Goal: Task Accomplishment & Management: Use online tool/utility

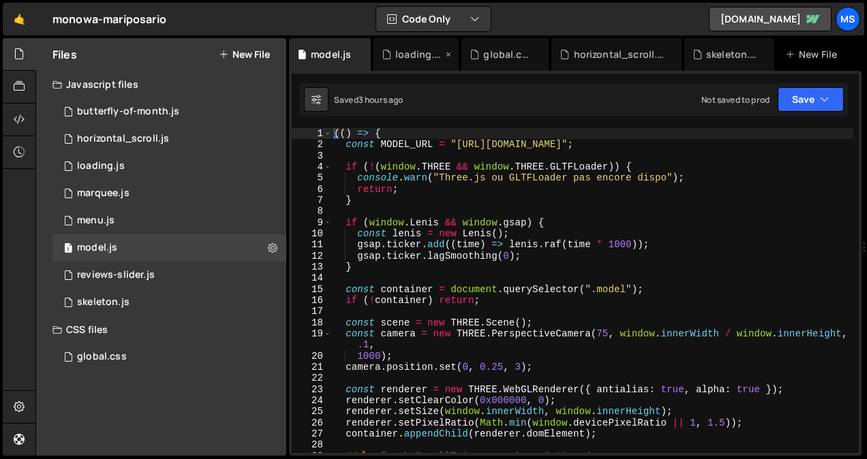
click at [446, 53] on icon at bounding box center [449, 55] width 10 height 14
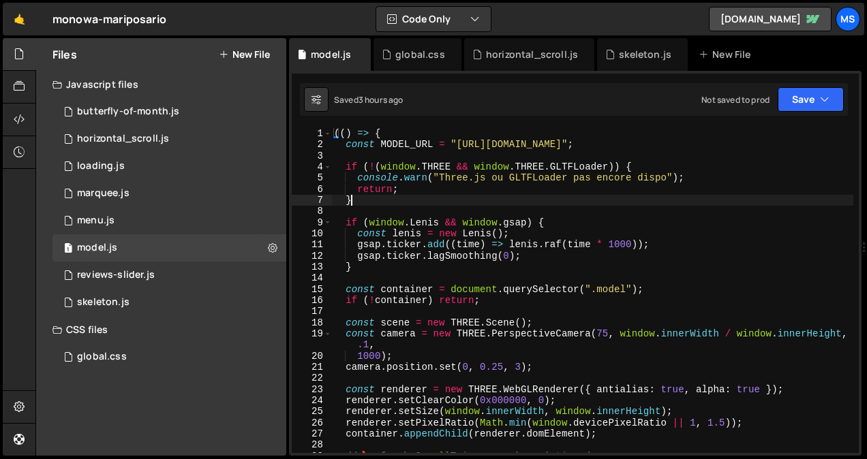
click at [500, 206] on div "(( ) => { const MODEL_URL = "[URL][DOMAIN_NAME]" ; if ( ! ( window . THREE && w…" at bounding box center [592, 302] width 522 height 348
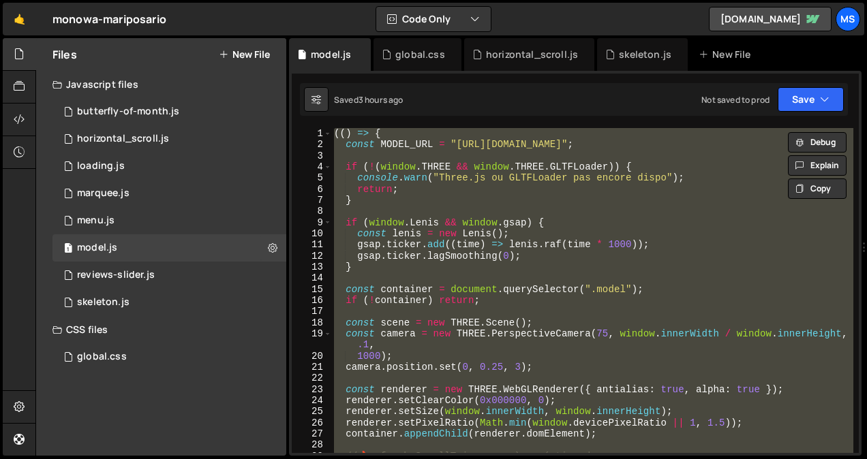
type textarea "// })();"
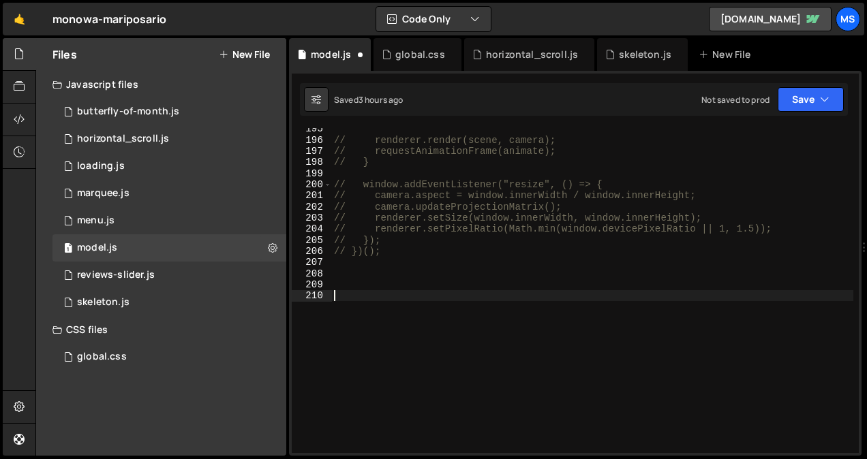
scroll to position [2220, 0]
paste textarea "const ro = new ResizeObserver(() => {"
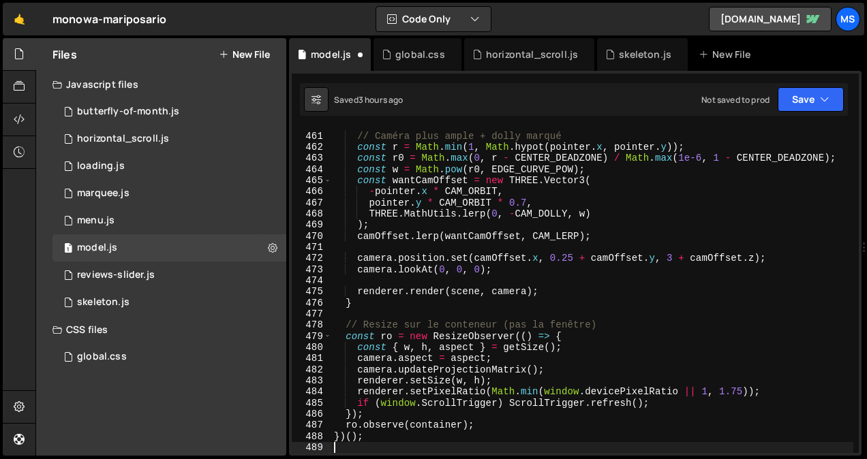
scroll to position [5186, 0]
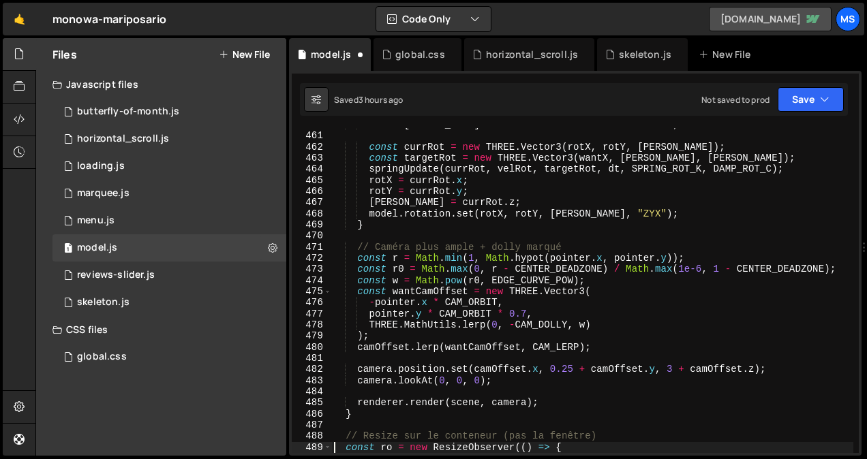
click at [722, 24] on link "[DOMAIN_NAME]" at bounding box center [770, 19] width 123 height 25
click at [492, 245] on div "const [PERSON_NAME] = baseZ + - dx * BANK + inertBank ; const currRot = new THR…" at bounding box center [592, 293] width 522 height 348
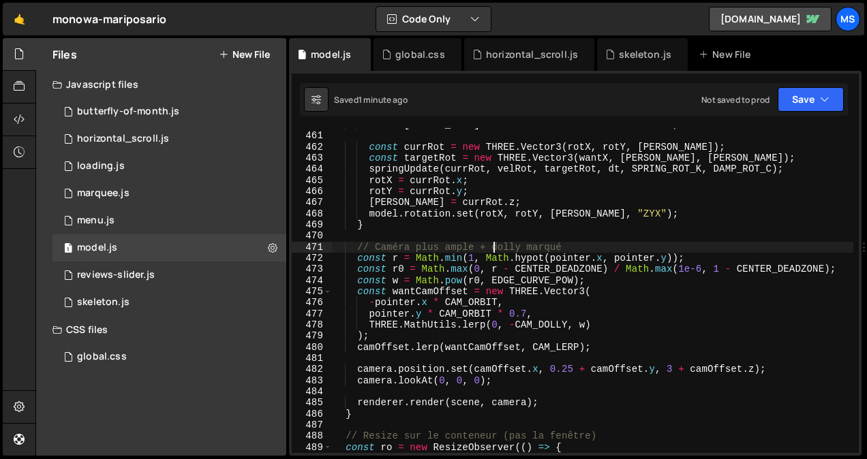
type textarea "})();"
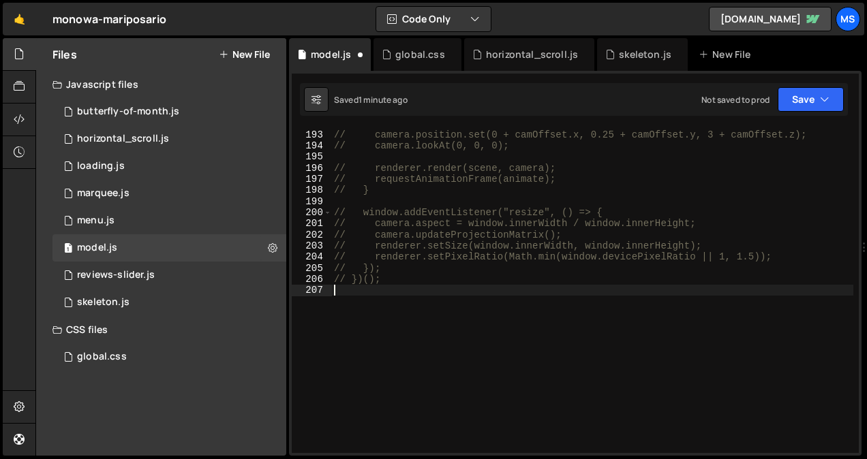
scroll to position [2192, 0]
click at [414, 61] on div "global.css" at bounding box center [418, 54] width 88 height 33
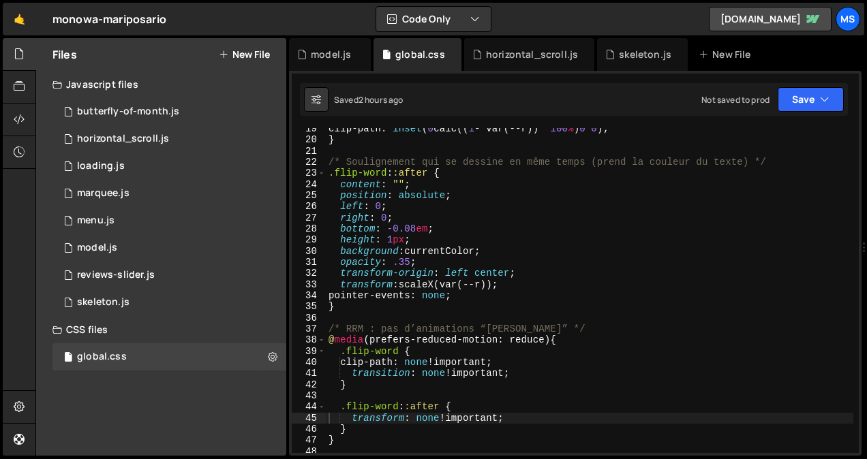
type textarea "}"
click at [391, 443] on div "clip-path : inset ( 0 calc(( 1 - var(--r)) * 100 % ) 0 0 ) ; } /* Soulignement …" at bounding box center [590, 297] width 528 height 348
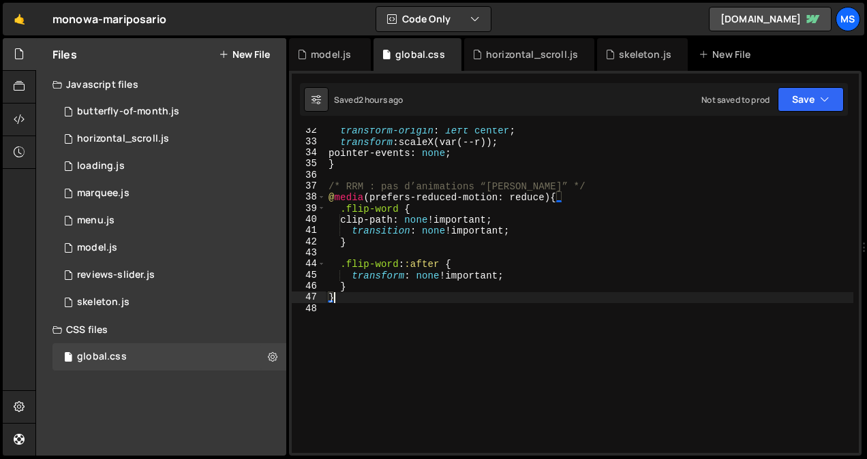
scroll to position [366, 0]
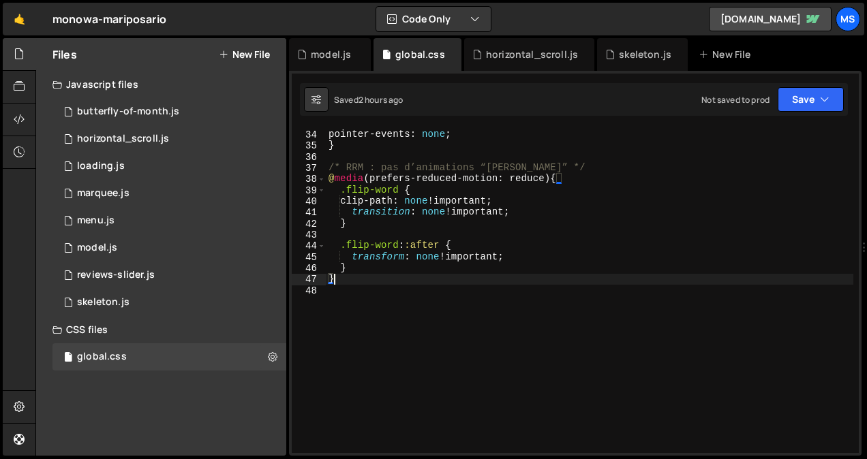
click at [392, 335] on div "transform : scaleX(var(--r)) ; pointer-events : none ; } /* RRM : pas d’animati…" at bounding box center [590, 292] width 528 height 348
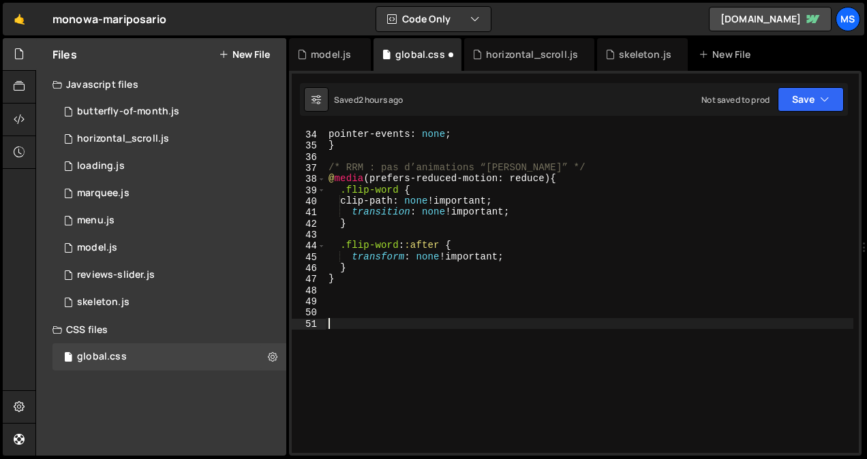
paste textarea "top: 50%;"
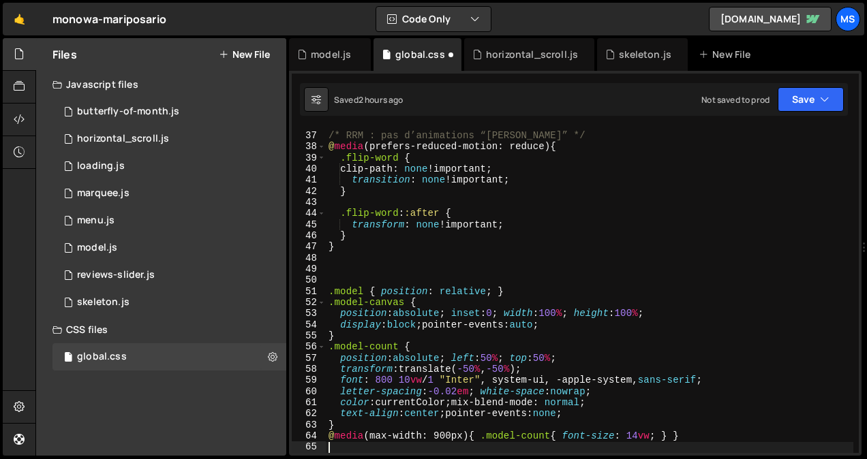
scroll to position [398, 0]
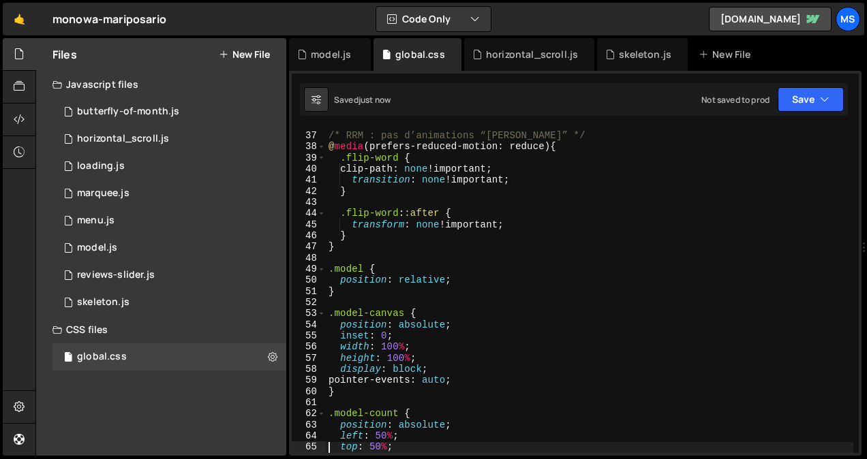
type textarea "top: 50%;"
click at [335, 55] on div "model.js" at bounding box center [331, 55] width 40 height 14
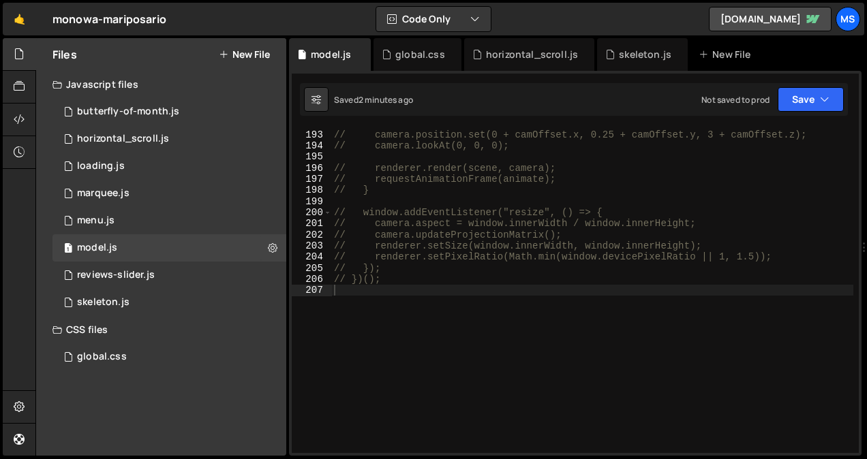
click at [396, 354] on div "// camera.position.set(0 + camOffset.x, 0.25 + camOffset.y, 3 + camOffset.z); /…" at bounding box center [592, 292] width 522 height 348
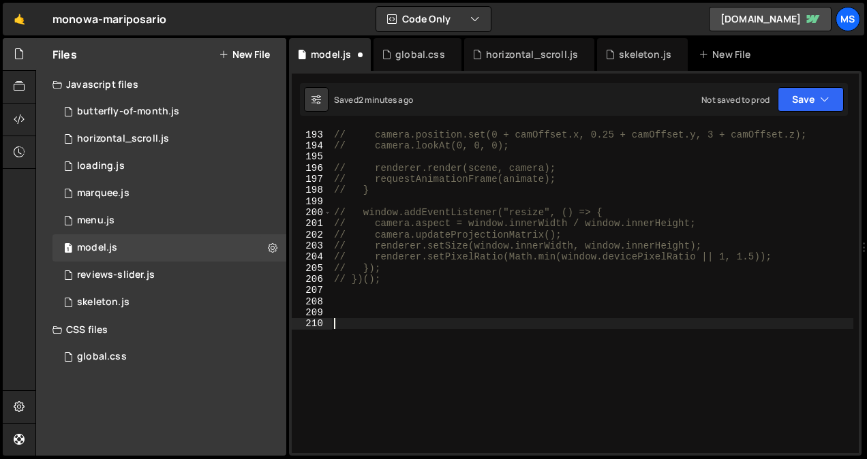
paste textarea "});"
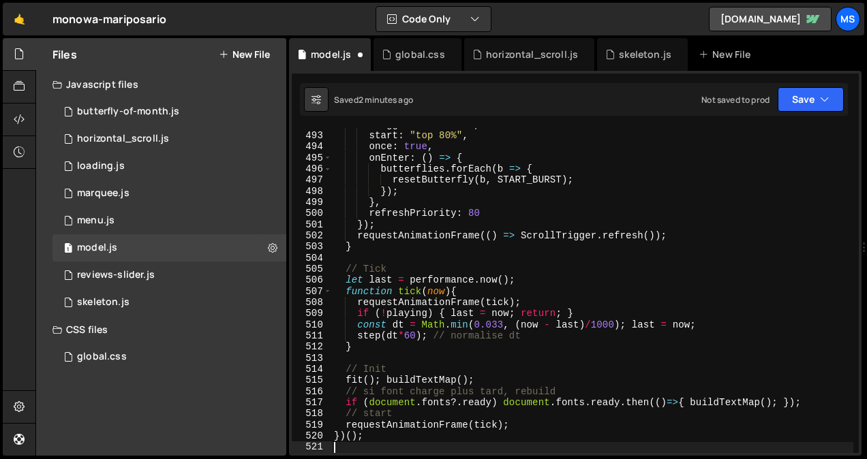
scroll to position [5531, 0]
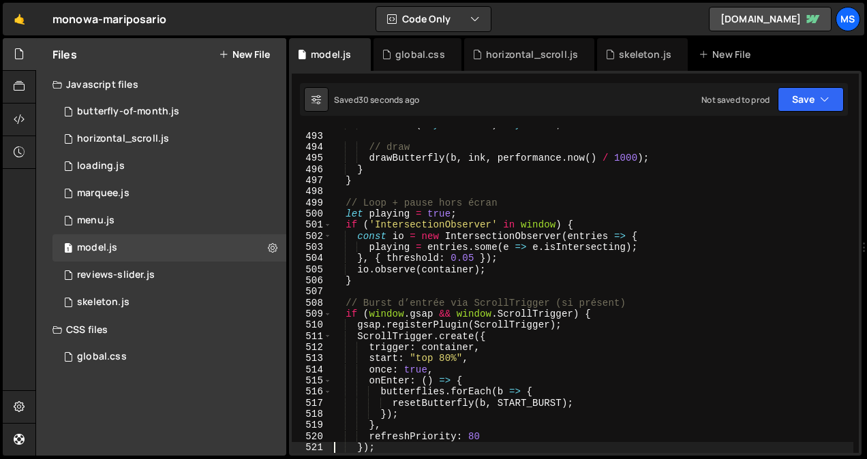
type textarea "})();"
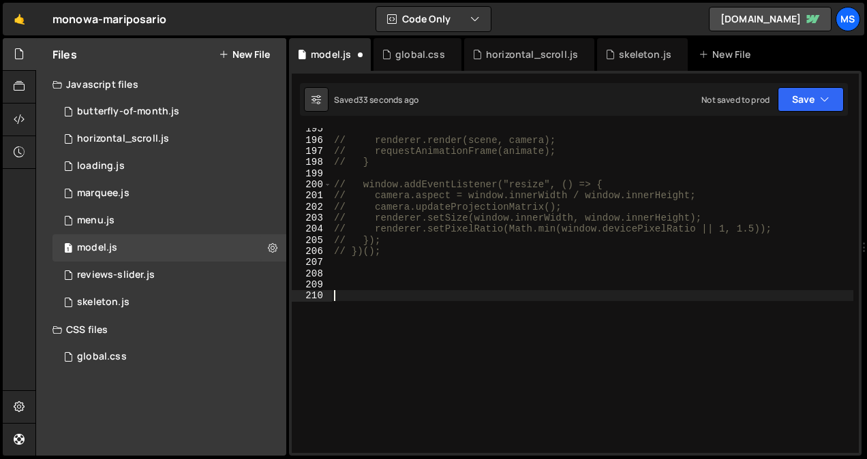
scroll to position [2192, 0]
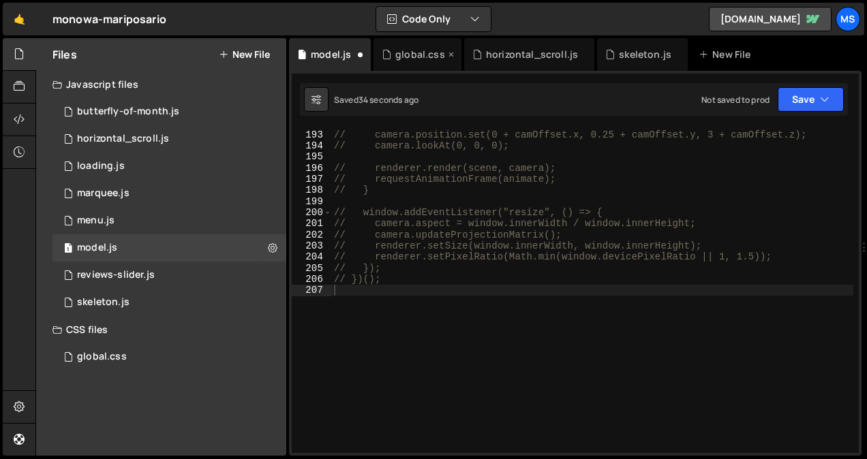
click at [408, 61] on div "global.css" at bounding box center [418, 54] width 88 height 33
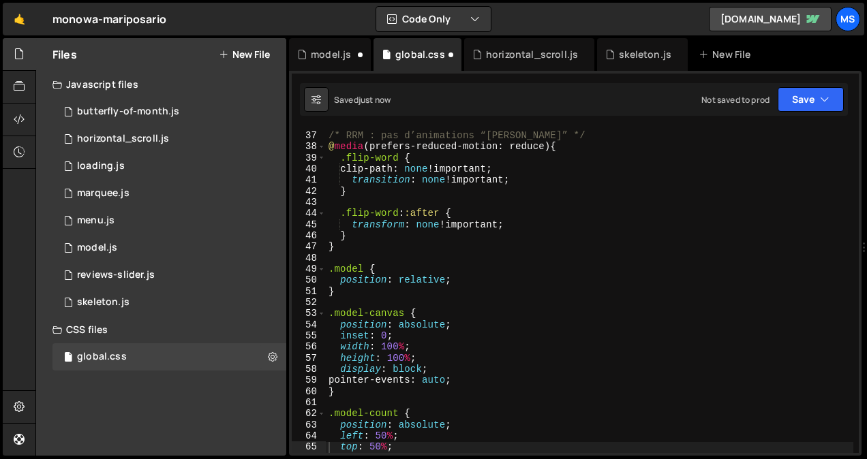
click at [455, 284] on div "/* RRM : pas d’animations “[PERSON_NAME]” */ @ media (prefers-reduced-motion: r…" at bounding box center [590, 293] width 528 height 348
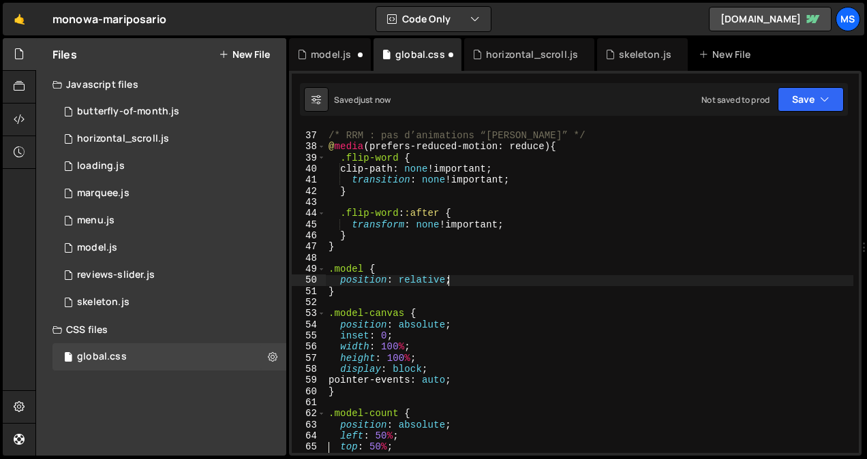
type textarea "@media (max-width: 900px){ .model-count{ font-size: 14vw; } }"
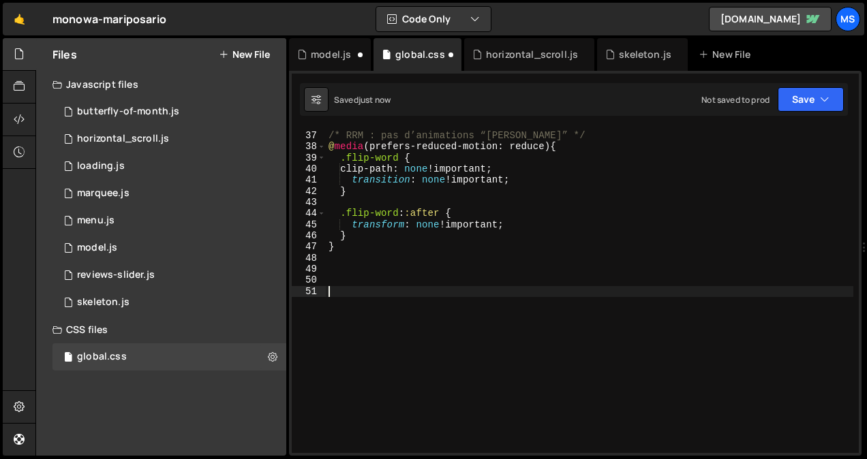
scroll to position [366, 0]
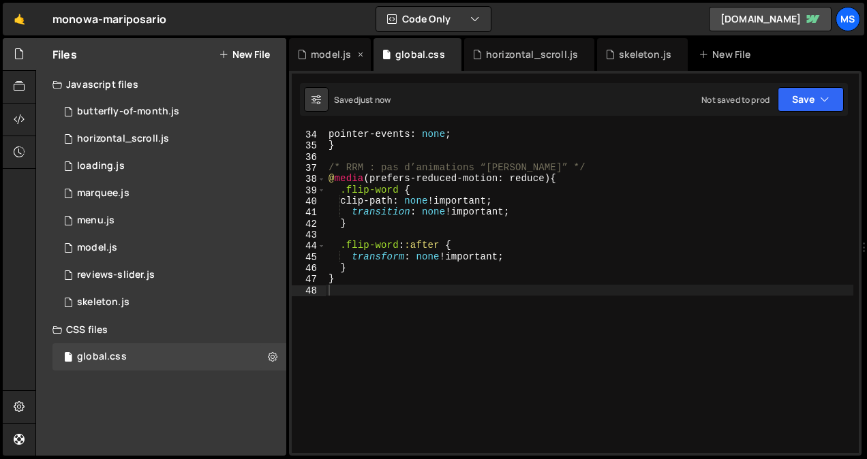
click at [321, 47] on div "model.js" at bounding box center [330, 54] width 82 height 33
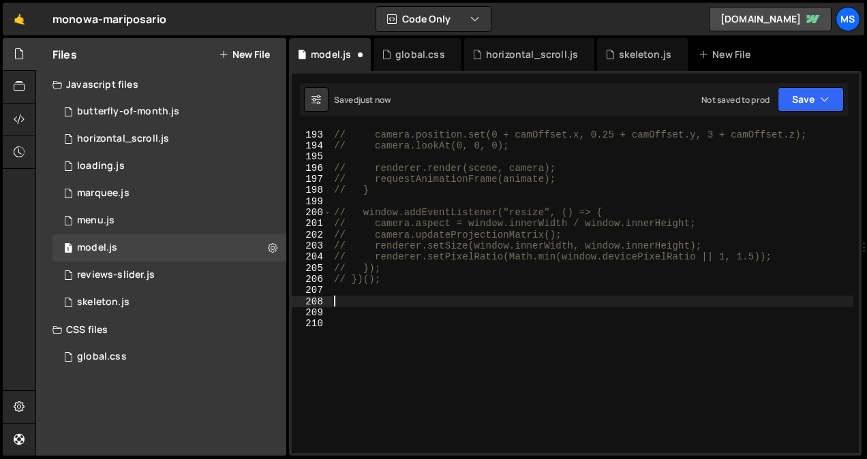
click at [393, 304] on div "// camera.position.set(0 + camOffset.x, 0.25 + camOffset.y, 3 + camOffset.z); /…" at bounding box center [592, 292] width 522 height 348
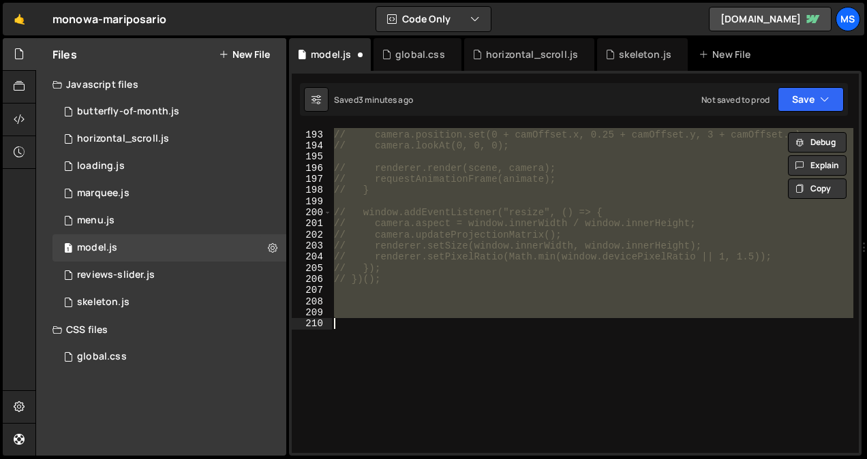
click at [366, 324] on div "// camera.position.set(0 + camOffset.x, 0.25 + camOffset.y, 3 + camOffset.z); /…" at bounding box center [592, 290] width 522 height 325
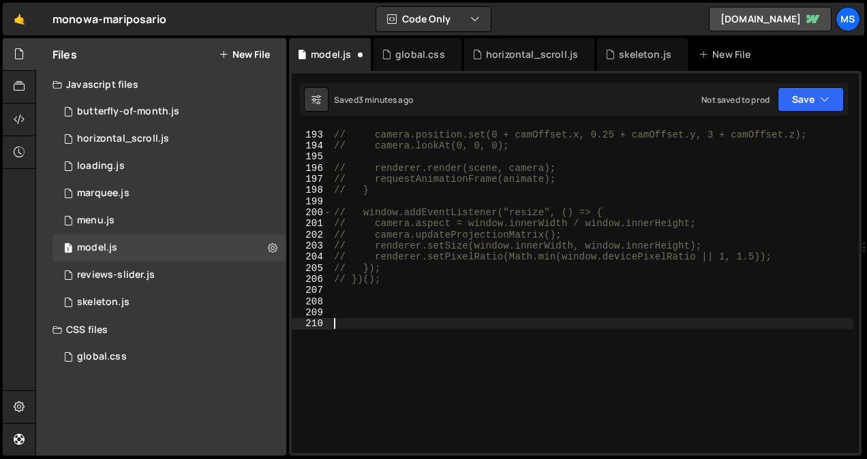
paste textarea "if (spawn > 0) spawnDust(model.position, velPos, spawn);"
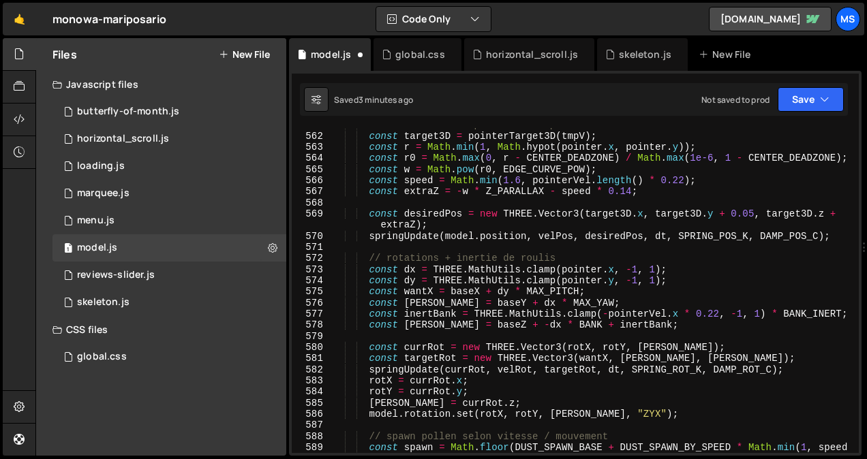
scroll to position [6332, 0]
click at [490, 269] on div "// cible 3D selon pointeur + espace en Z const target3D = pointerTarget3D ( tmp…" at bounding box center [592, 298] width 522 height 359
type textarea "})();"
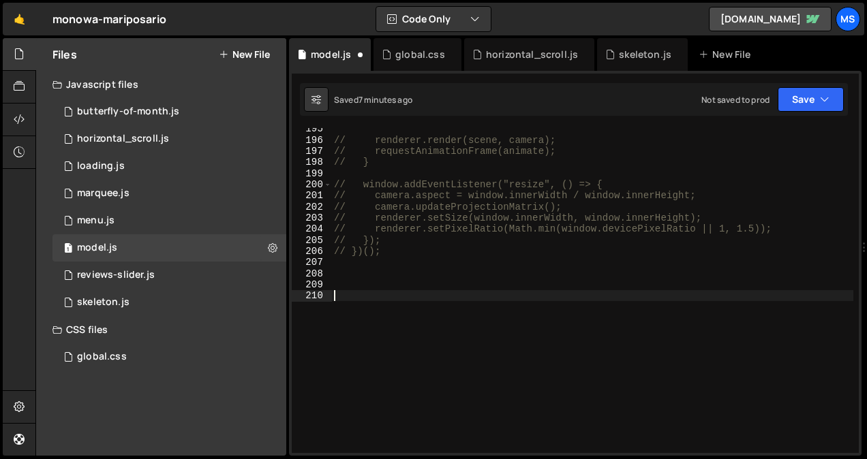
paste textarea "}"
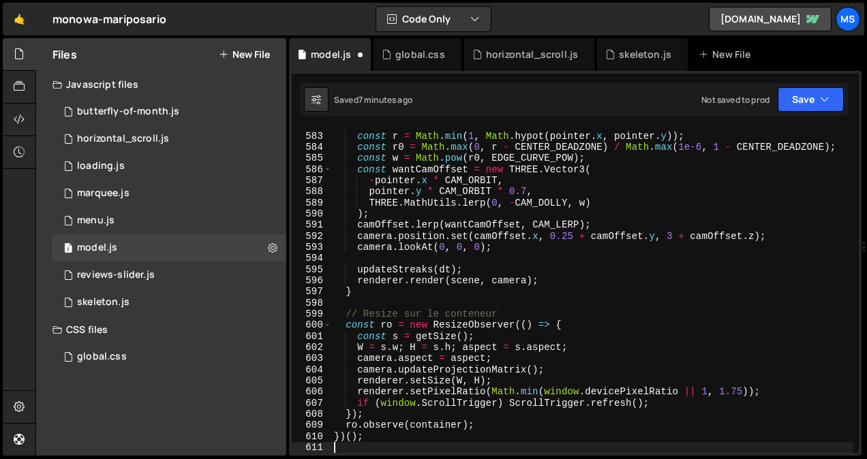
scroll to position [6577, 0]
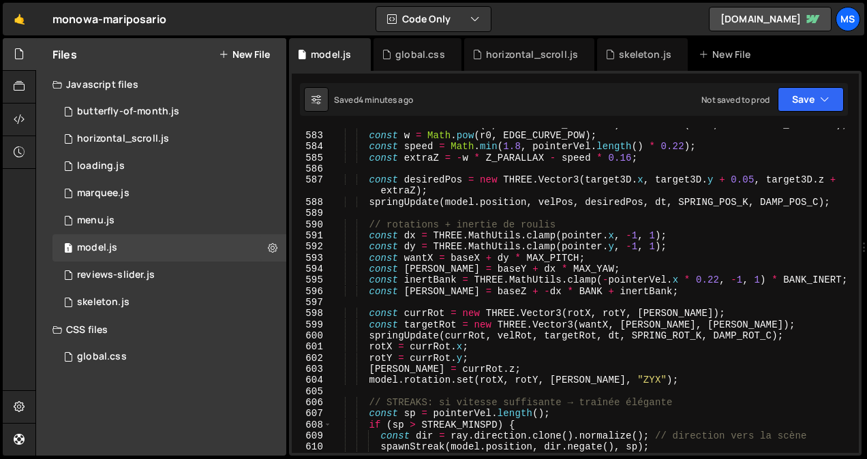
click at [490, 271] on div "const r0 = Math . max ( 0 , r - CENTER_DEADZONE ) / Math . max ( 1e-6 , 1 - CEN…" at bounding box center [592, 293] width 522 height 348
type textarea "})();"
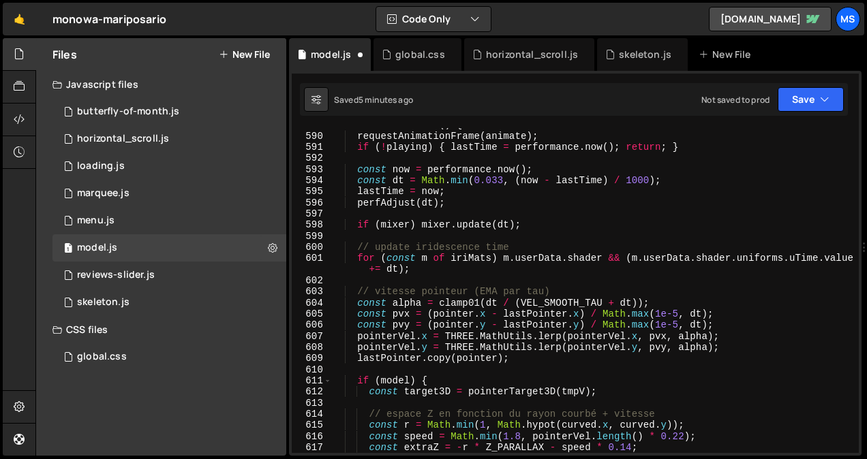
scroll to position [6666, 0]
click at [436, 258] on div "function animate ( ) { requestAnimationFrame ( animate ) ; if ( ! playing ) { l…" at bounding box center [592, 293] width 522 height 348
type textarea "})();"
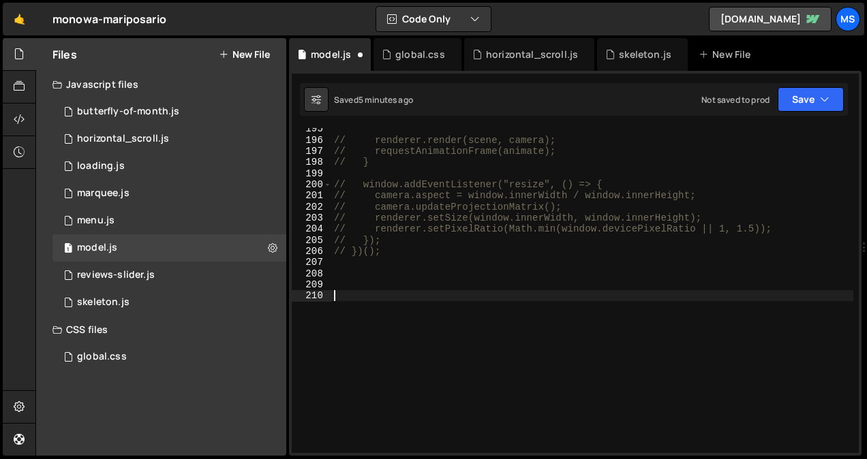
paste textarea "const [PERSON_NAME] = [PERSON_NAME] + dx * MAX_YAW;"
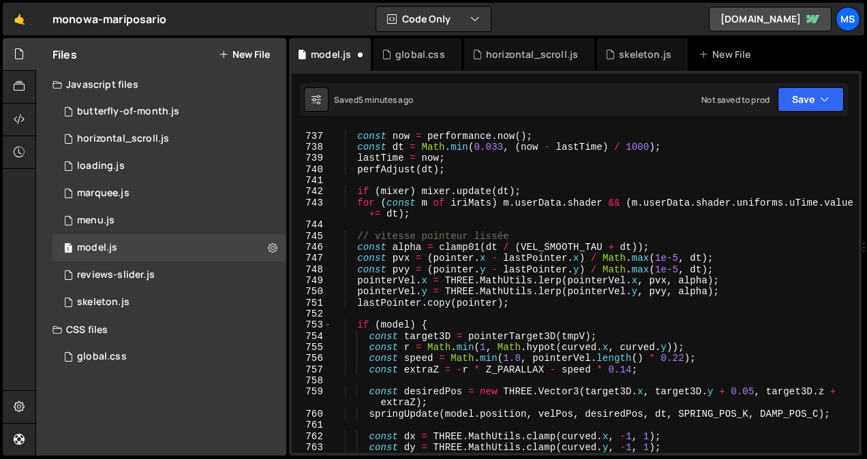
scroll to position [8370, 0]
click at [339, 150] on div "const now = performance . now ( ) ; const dt = Math . min ( 0.033 , ( now - las…" at bounding box center [592, 293] width 522 height 348
type textarea "const dt = Math.min(0.033, (now - lastTime) / 1000);"
click at [379, 175] on div "const now = performance . now ( ) ; const dt = Math . min ( 0.033 , ( now - las…" at bounding box center [592, 293] width 522 height 348
type textarea "})();"
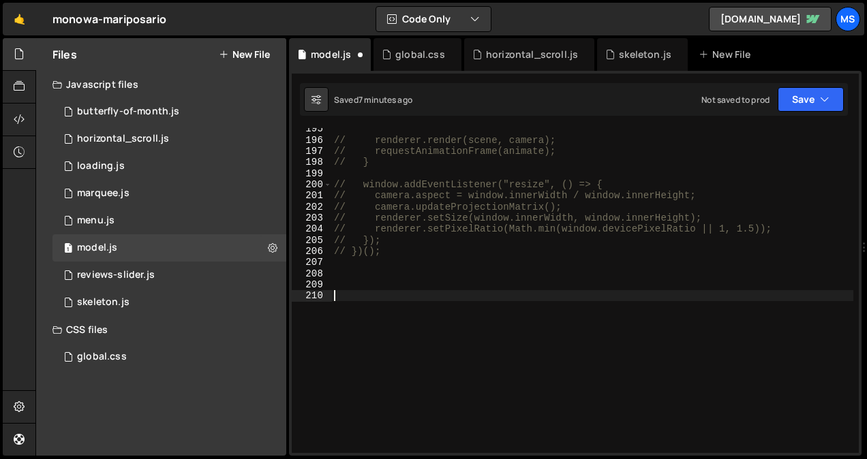
paste textarea "if (s.pos.x > VOLUME.x) s.pos.x = -VOLUME.x;"
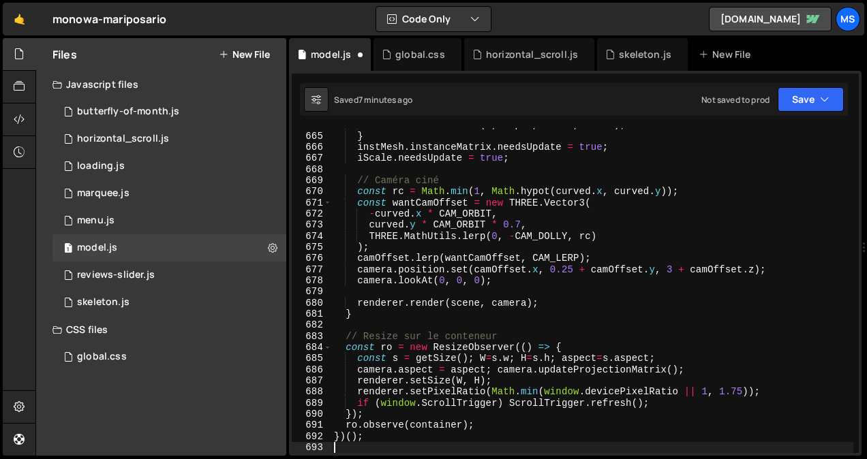
scroll to position [7613, 0]
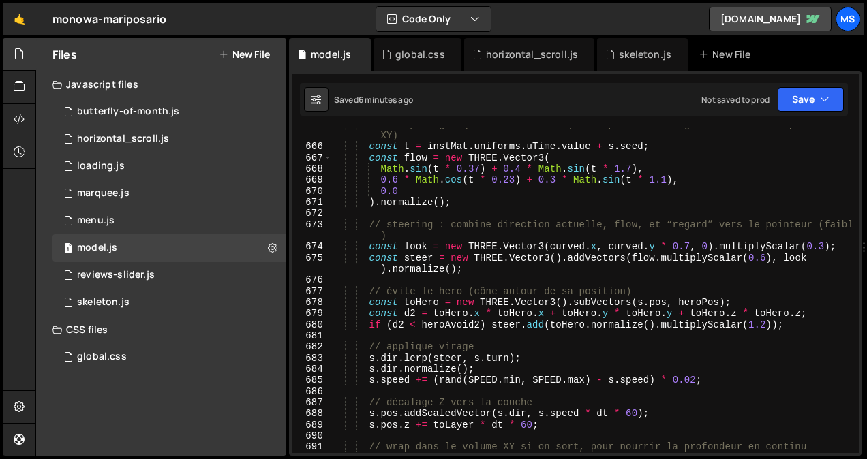
click at [416, 298] on div "// champ “organique” rudimentaire (sinus per-seed + léger drift vers le pointeu…" at bounding box center [592, 298] width 522 height 359
type textarea "})();"
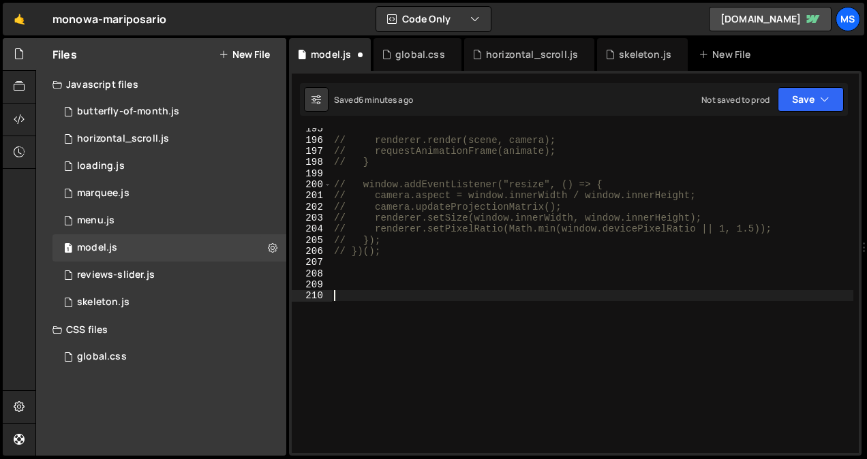
paste textarea "if (s.pos.y < -VOLUME.y) s.pos.y = VOLUME.y;"
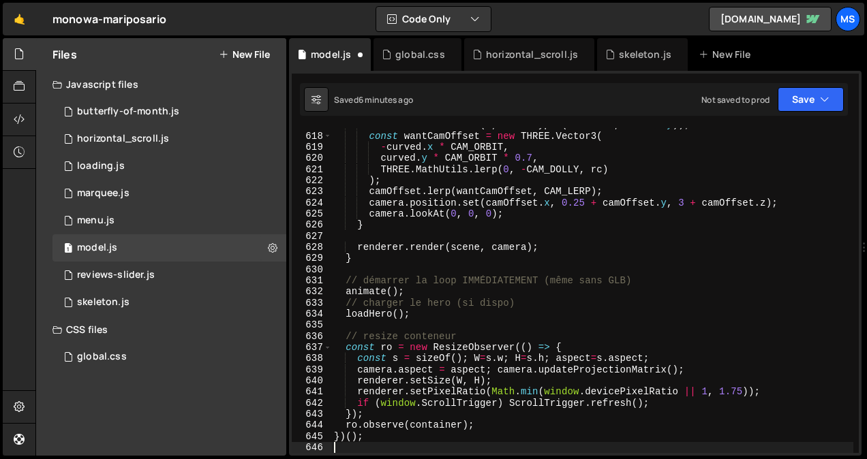
scroll to position [7023, 0]
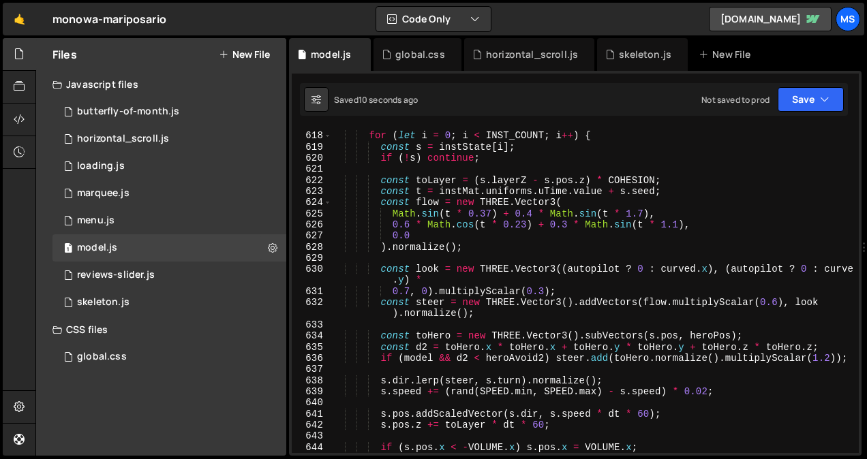
click at [446, 206] on div "for ( let i = 0 ; i < INST_COUNT ; i ++ ) { const s = instState [ i ] ; if ( ! …" at bounding box center [592, 293] width 522 height 348
type textarea "})();"
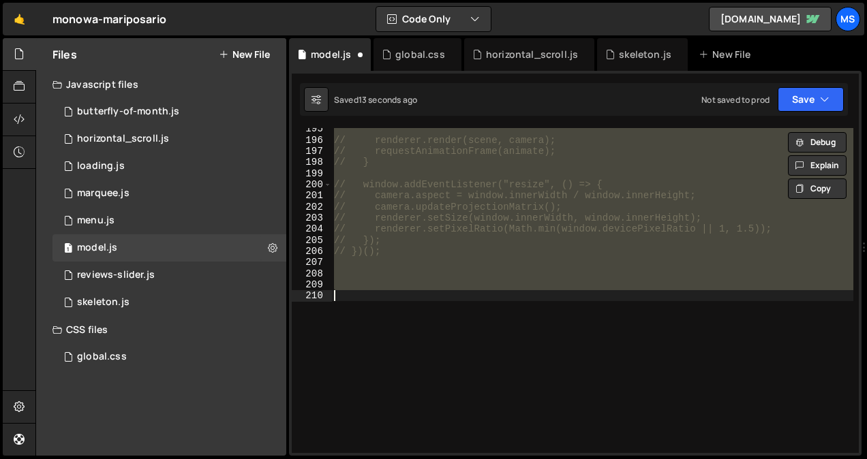
scroll to position [2192, 0]
